Goal: Transaction & Acquisition: Purchase product/service

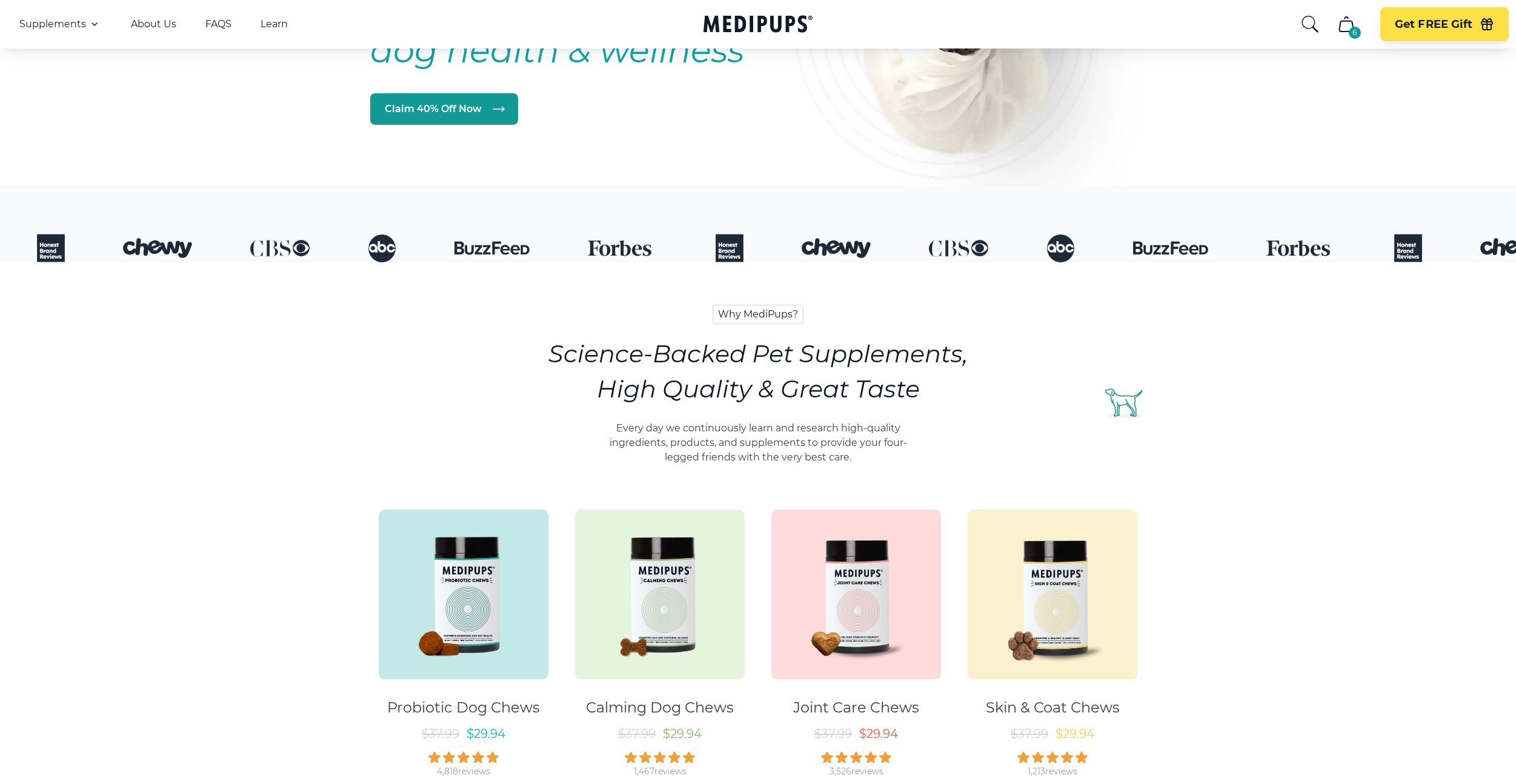
click at [549, 561] on div at bounding box center [463, 591] width 185 height 185
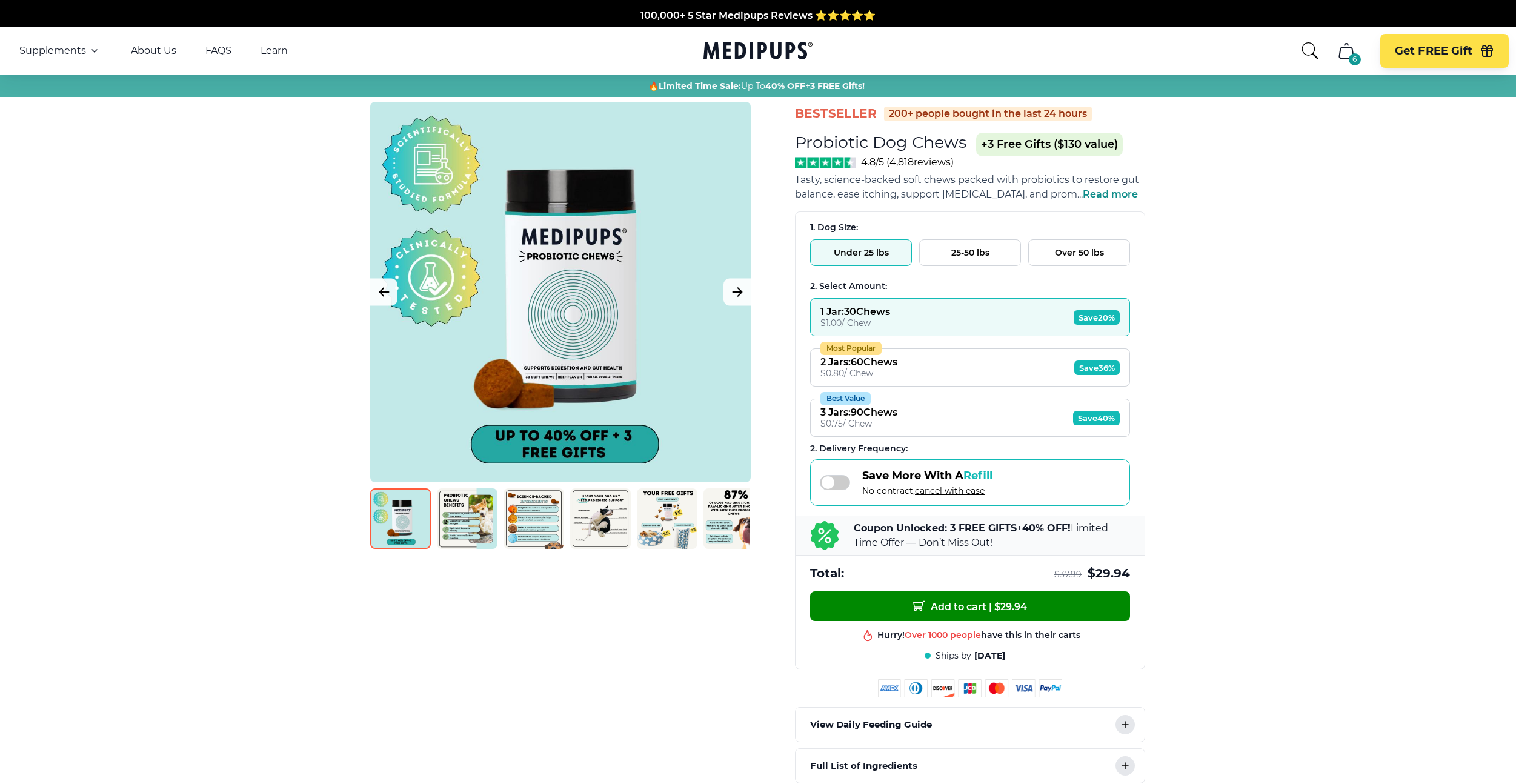
click at [1346, 65] on button "6" at bounding box center [1346, 50] width 29 height 29
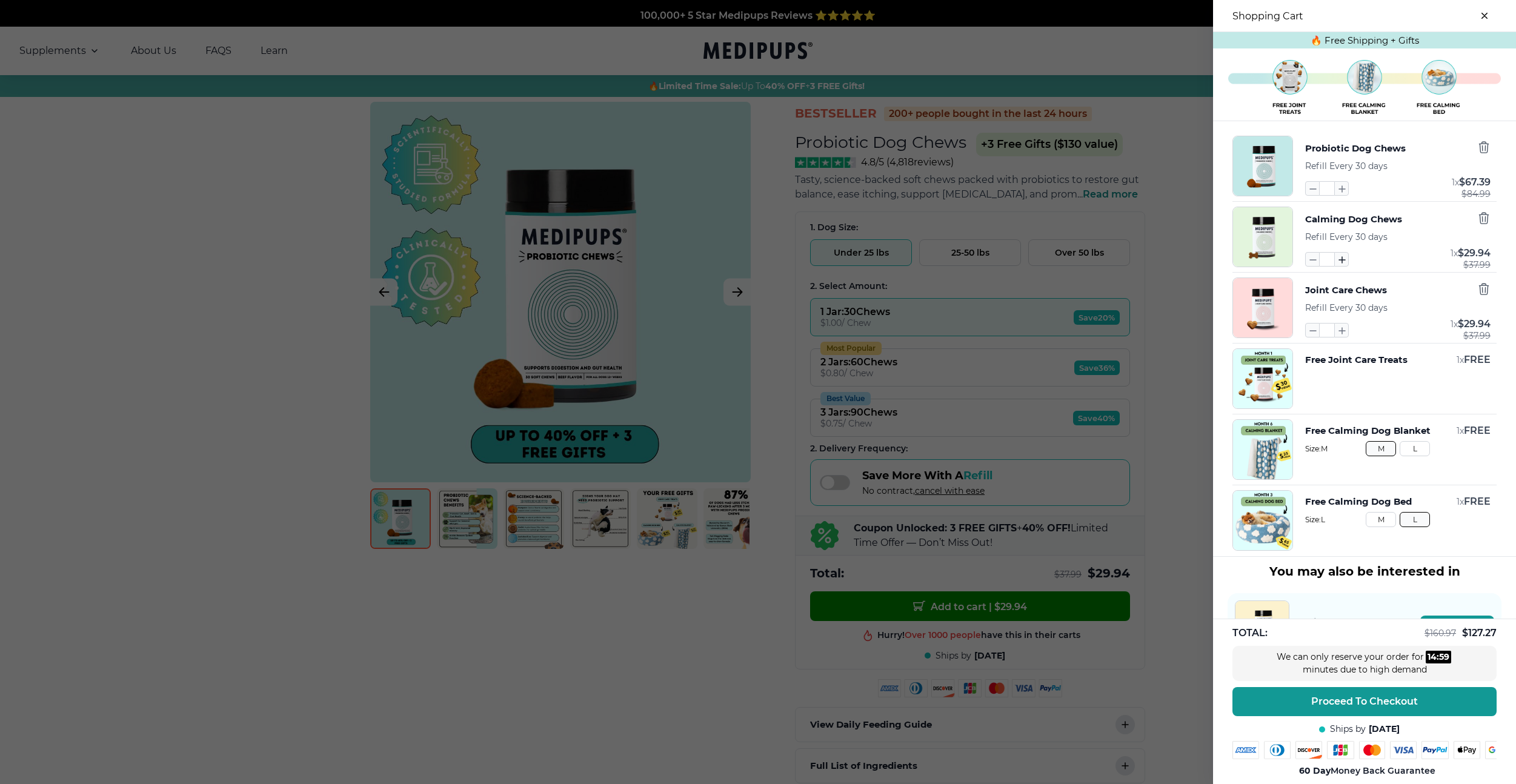
click at [1340, 256] on icon "button" at bounding box center [1341, 259] width 13 height 13
click at [1486, 227] on div at bounding box center [1483, 219] width 13 height 16
click at [1486, 221] on icon "button" at bounding box center [1483, 217] width 13 height 13
type input "*"
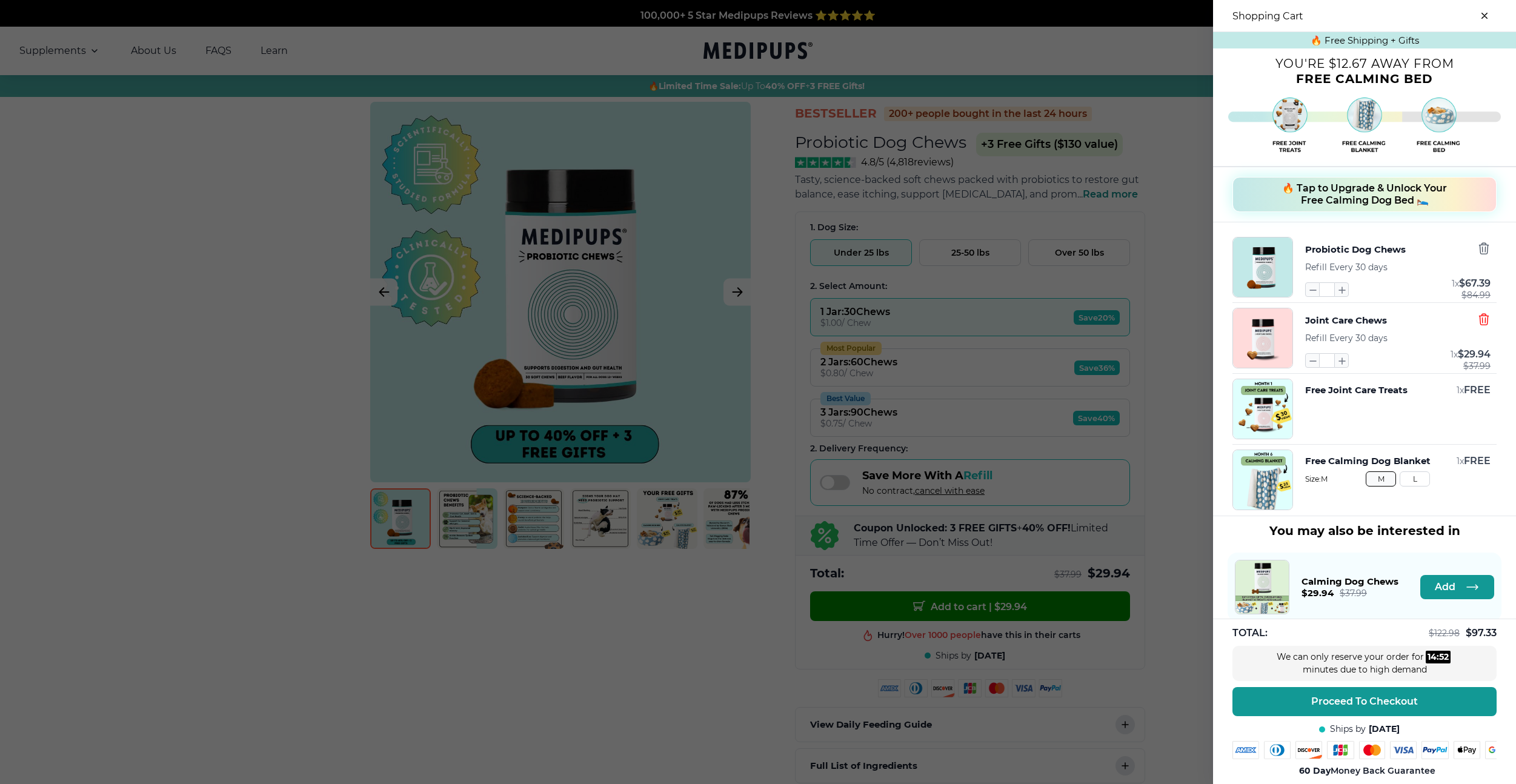
click at [1483, 317] on icon "button" at bounding box center [1483, 319] width 13 height 13
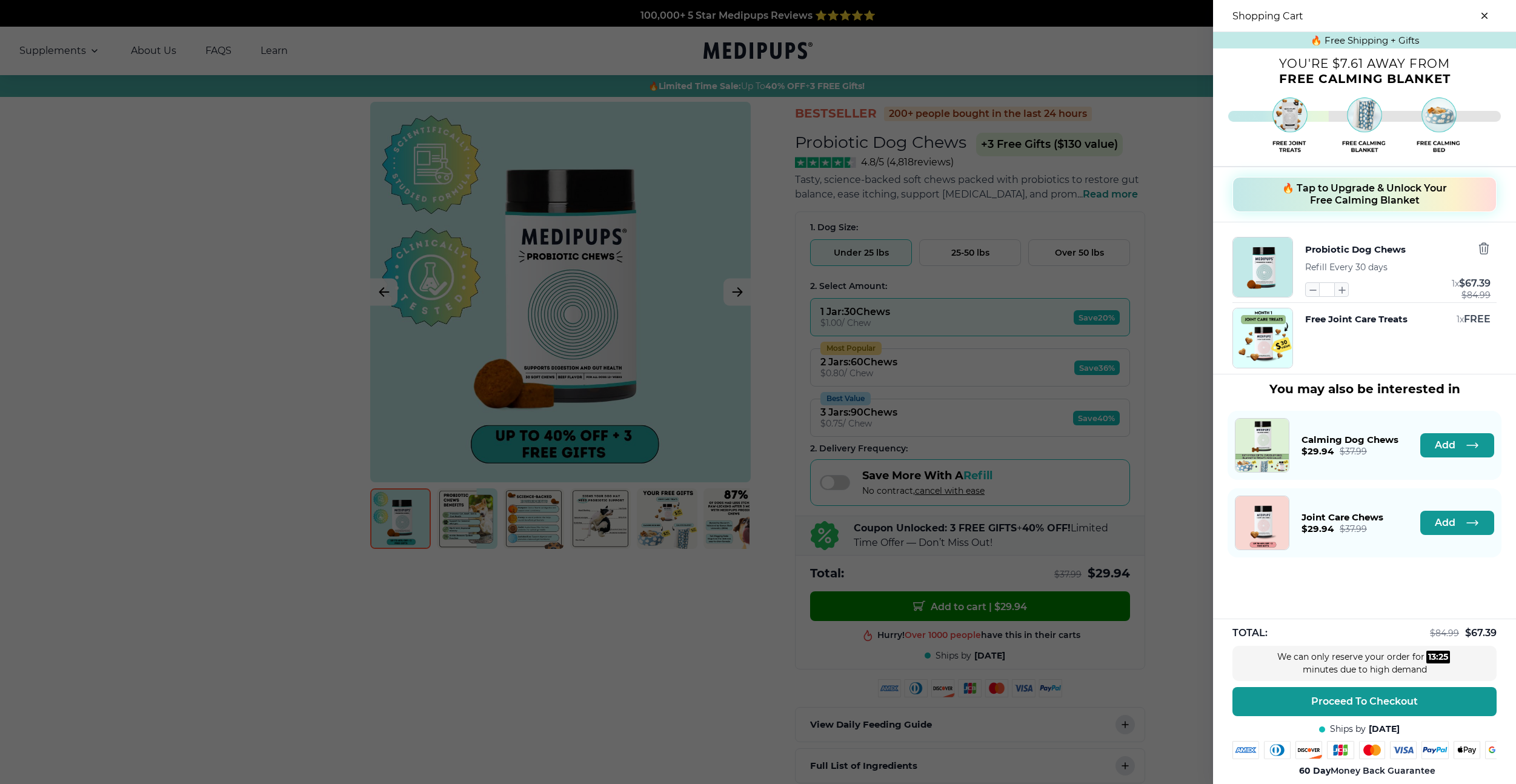
click at [539, 220] on div at bounding box center [758, 392] width 1516 height 784
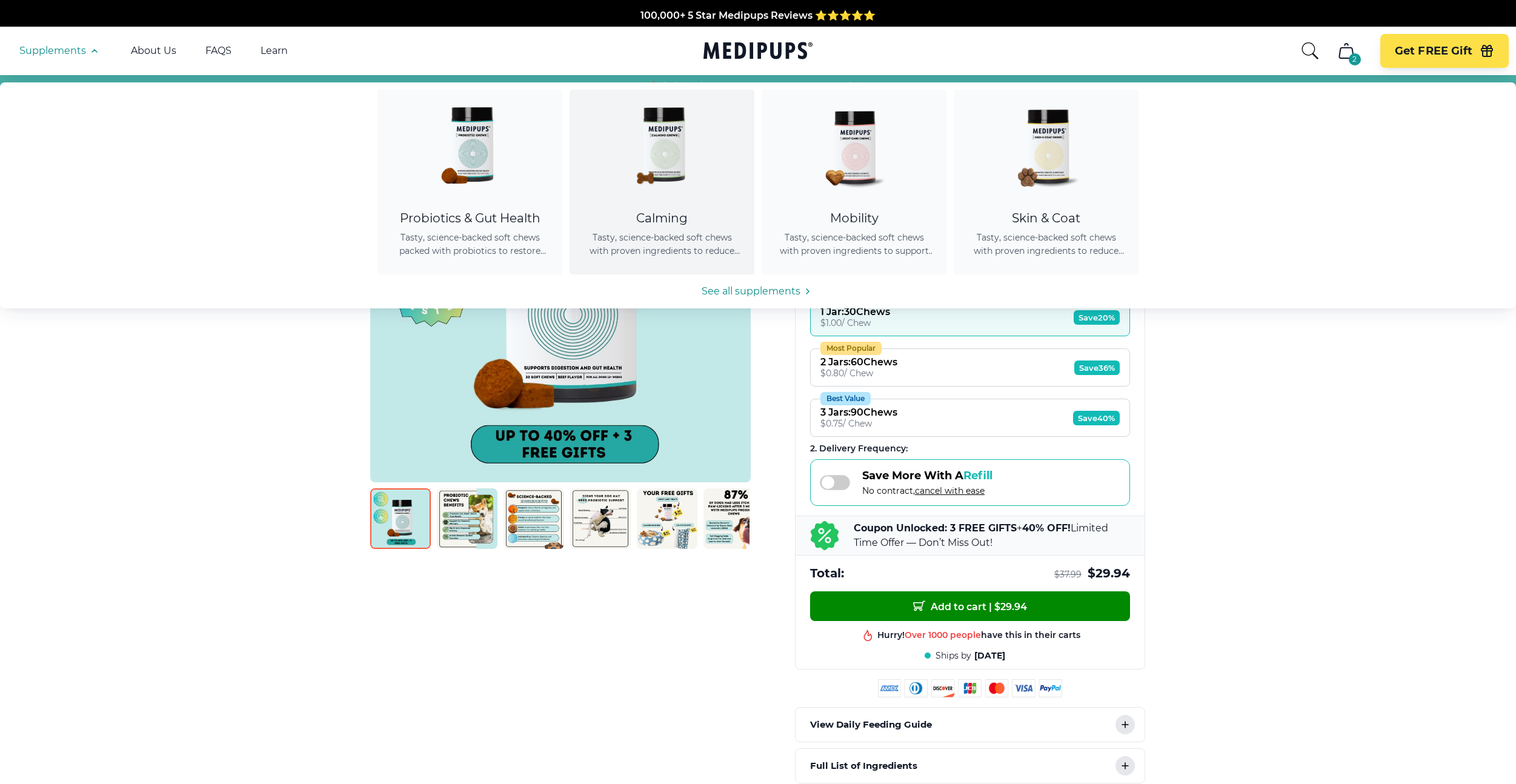
click at [614, 177] on img at bounding box center [662, 143] width 109 height 109
